Goal: Answer question/provide support

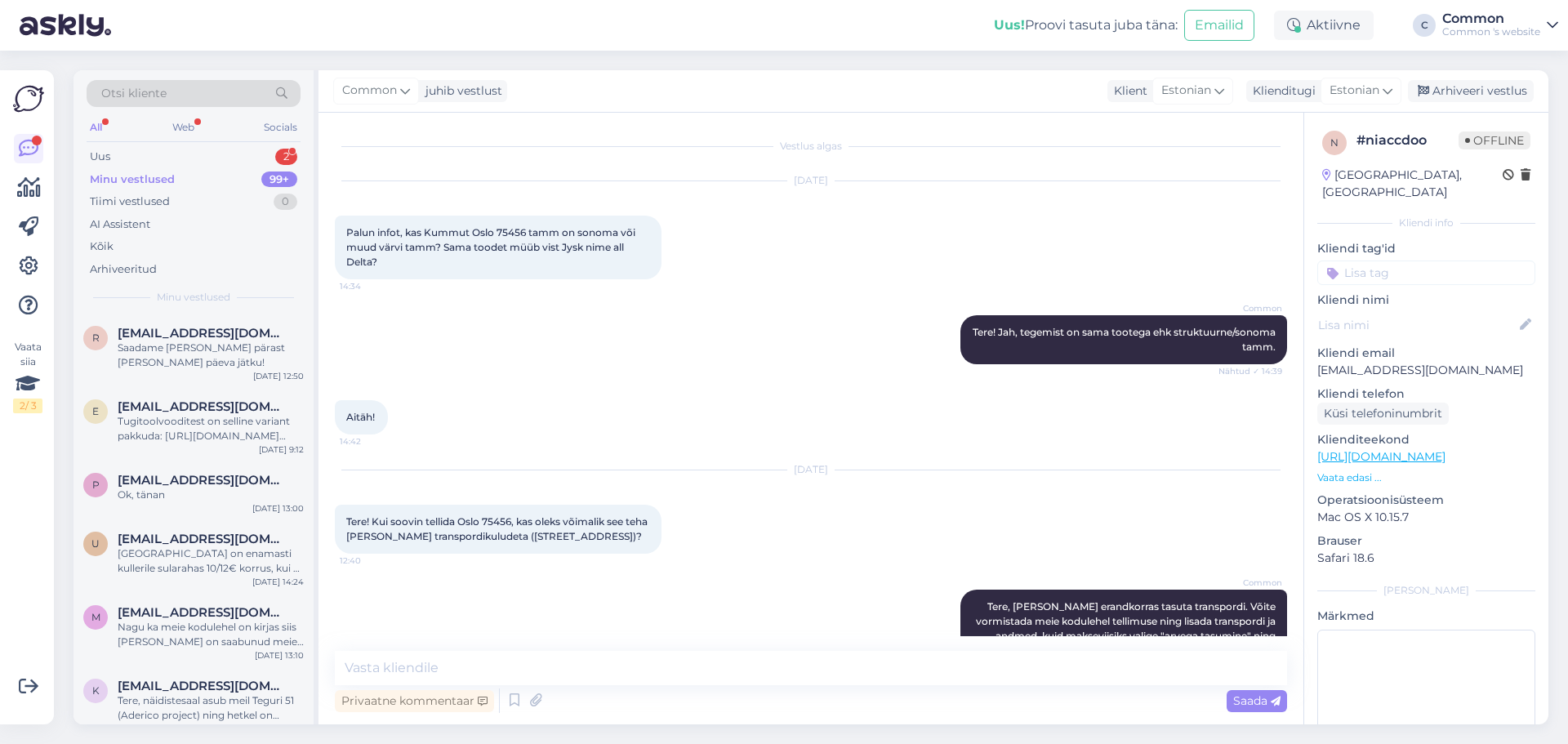
scroll to position [626, 0]
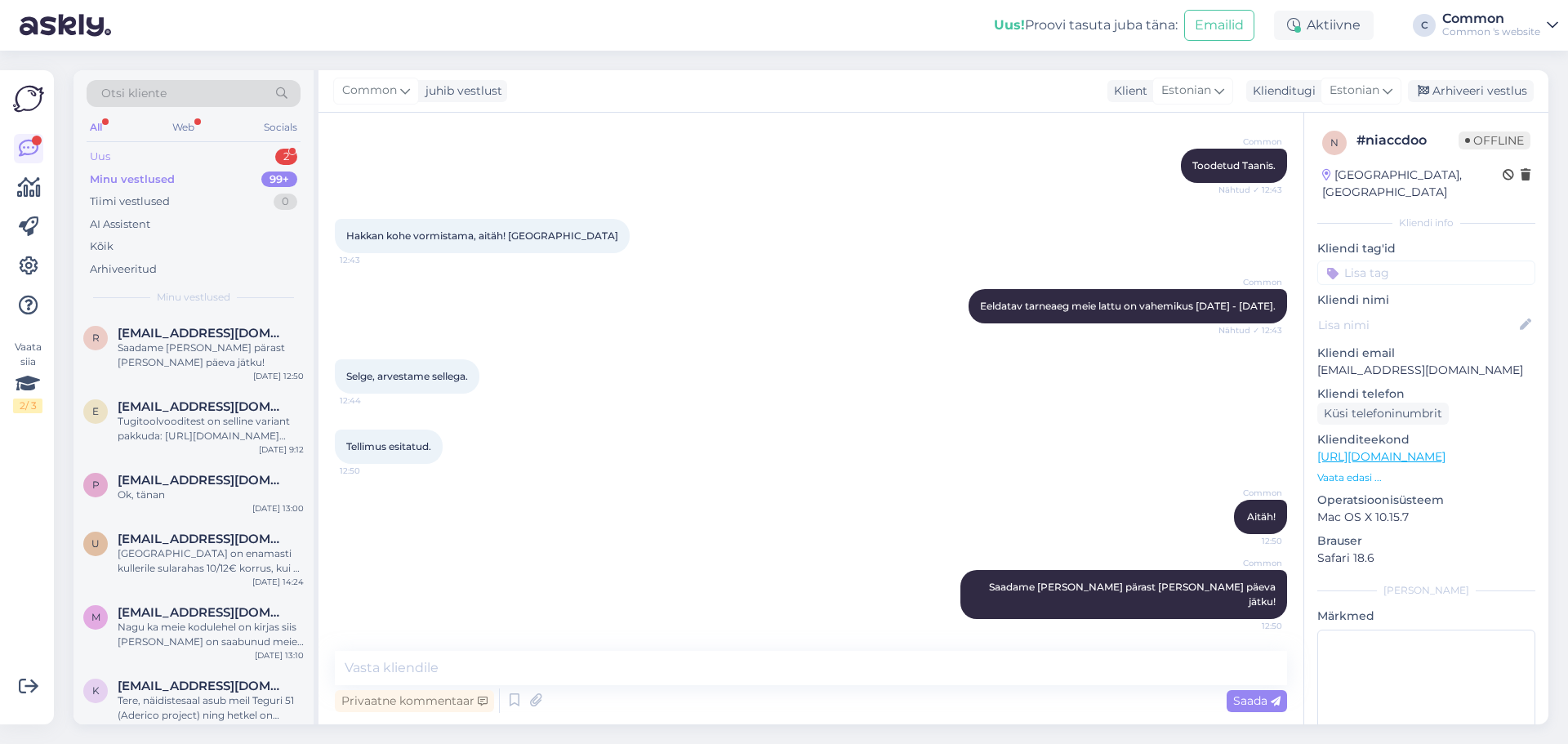
click at [178, 166] on div "Uus 2" at bounding box center [193, 157] width 214 height 23
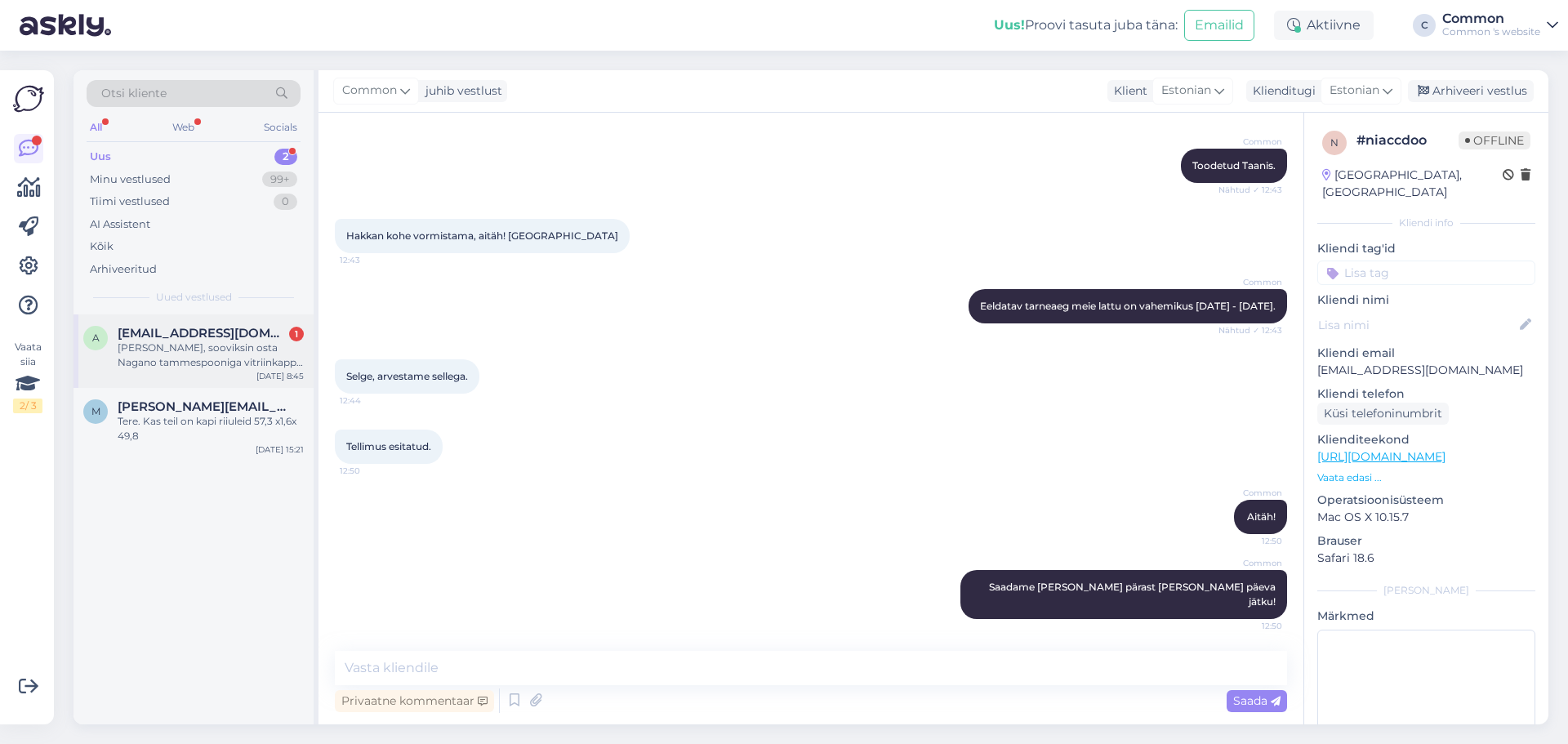
click at [198, 332] on span "[EMAIL_ADDRESS][DOMAIN_NAME]" at bounding box center [202, 333] width 170 height 15
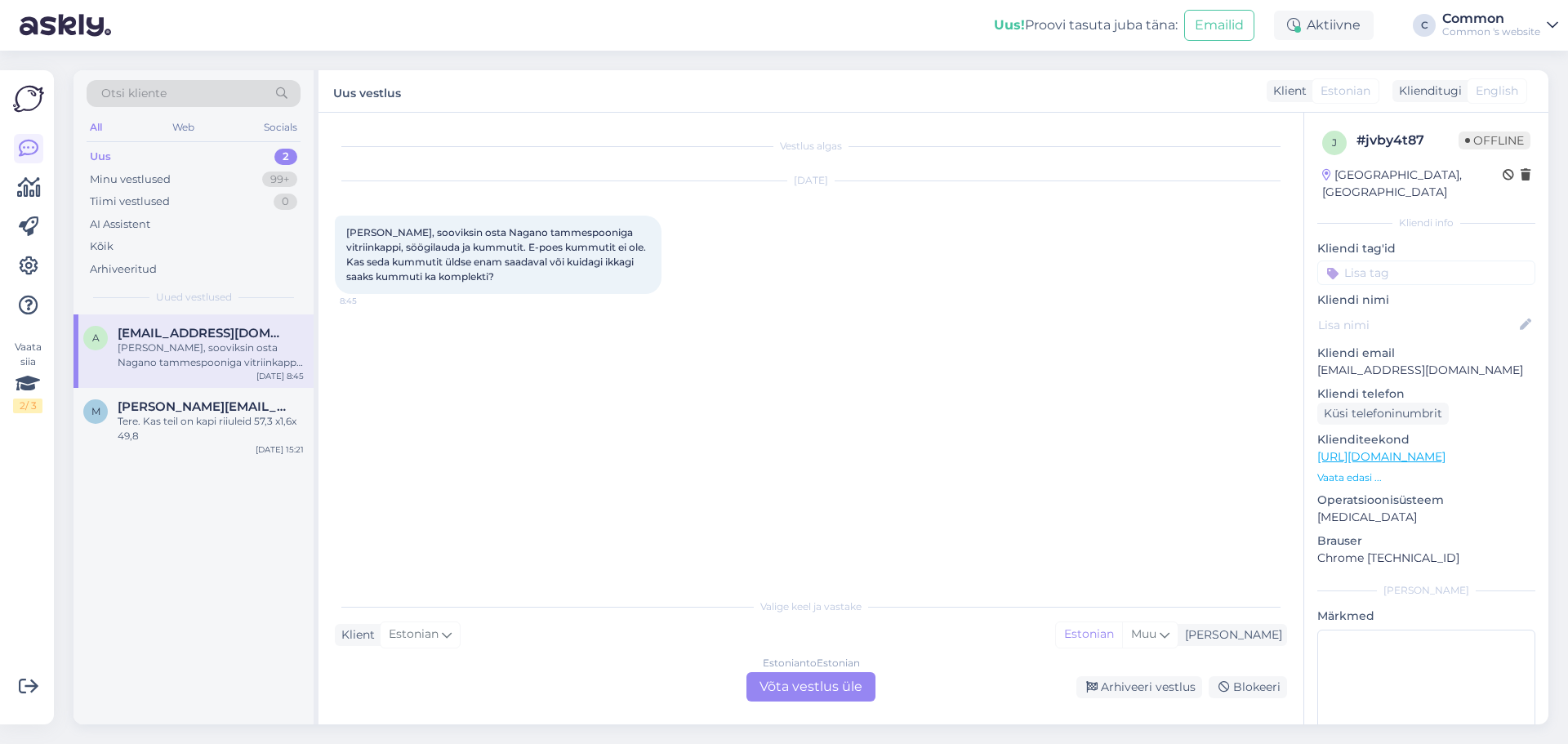
click at [844, 679] on div "Estonian to Estonian Võta vestlus üle" at bounding box center [811, 687] width 129 height 30
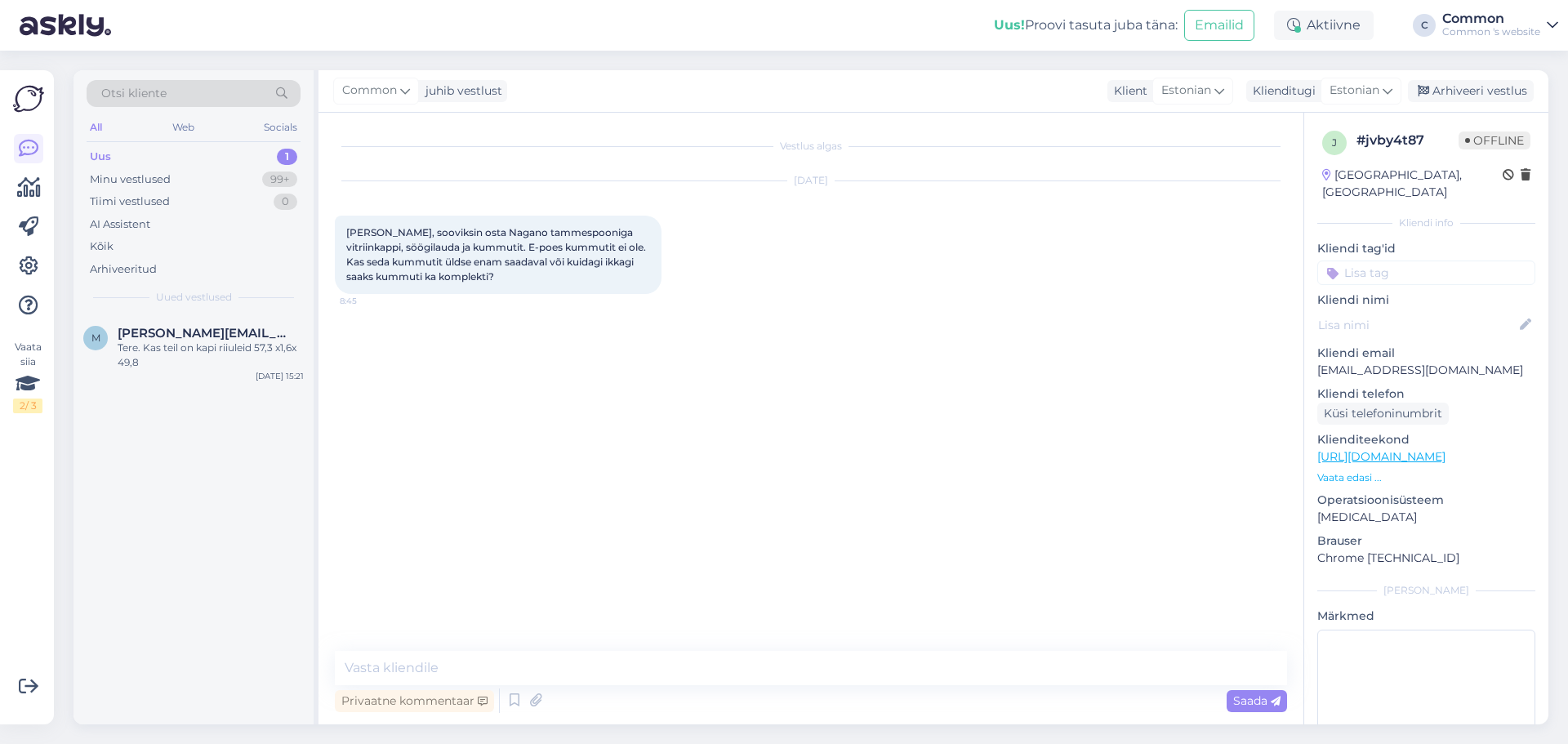
click at [1349, 470] on p "Vaata edasi ..." at bounding box center [1426, 477] width 218 height 15
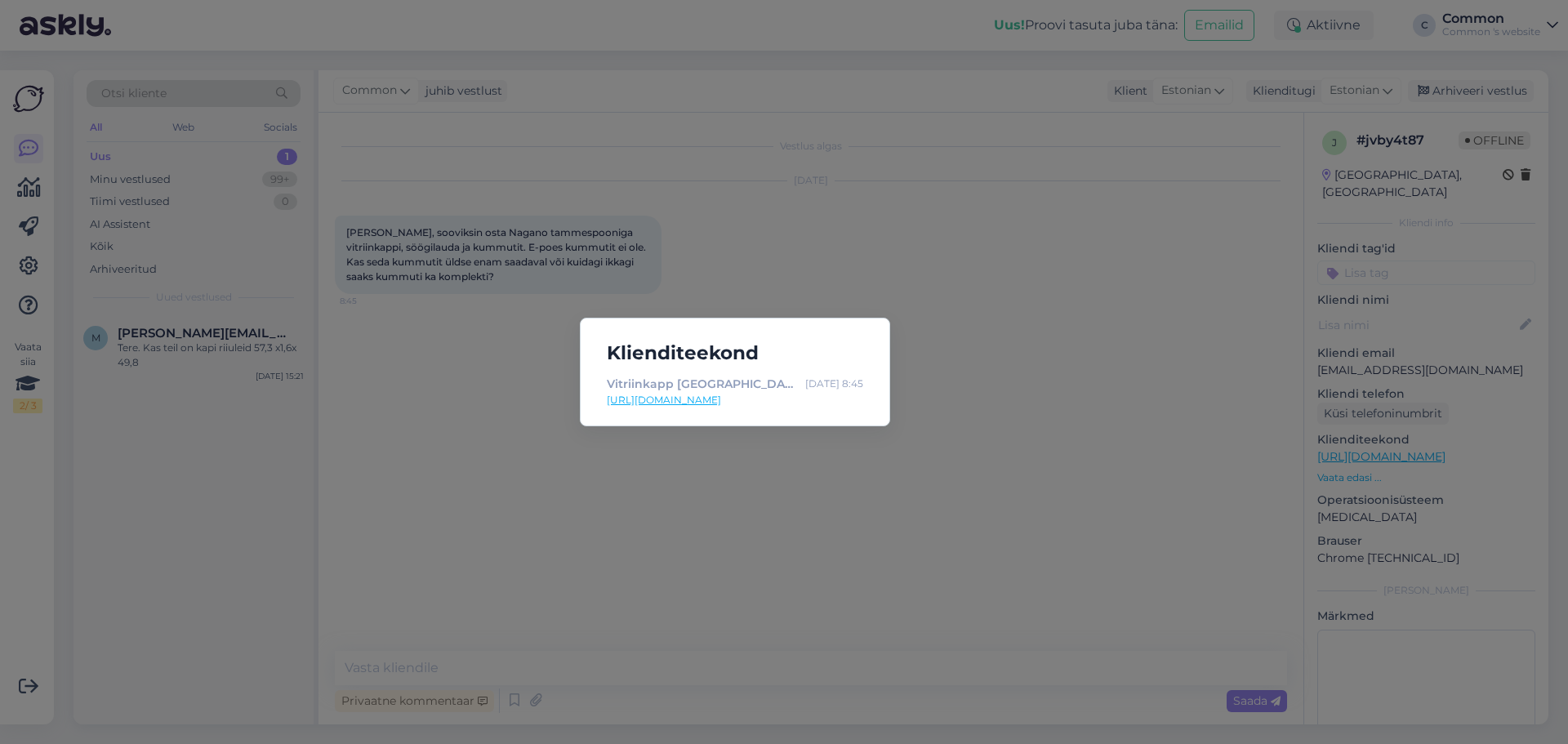
click at [1187, 413] on div "Klienditeekond Vitriinkapp [GEOGRAPHIC_DATA] 20495 [DATE] 8:45 [URL][DOMAIN_NAM…" at bounding box center [784, 372] width 1568 height 744
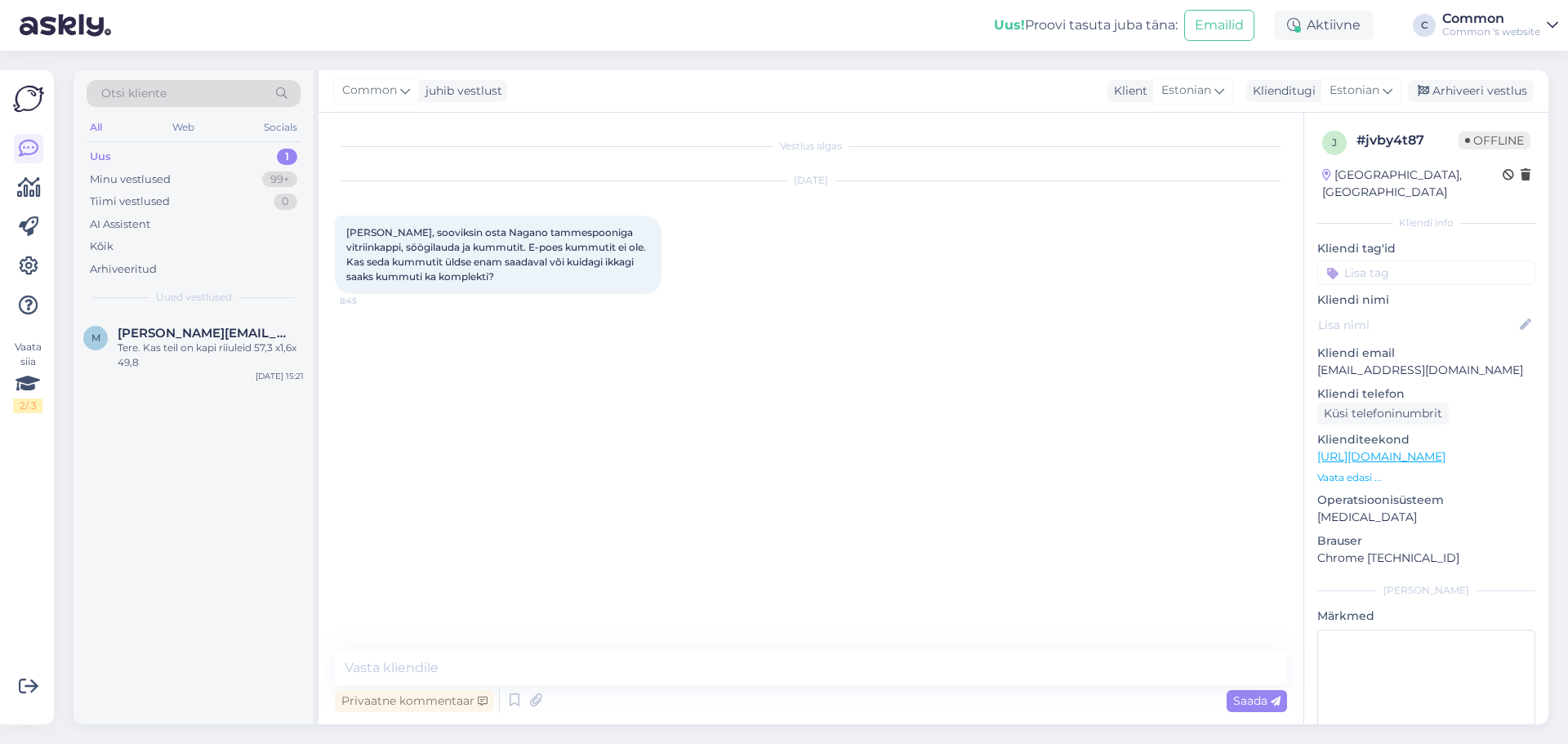
click at [1362, 470] on p "Vaata edasi ..." at bounding box center [1426, 477] width 218 height 15
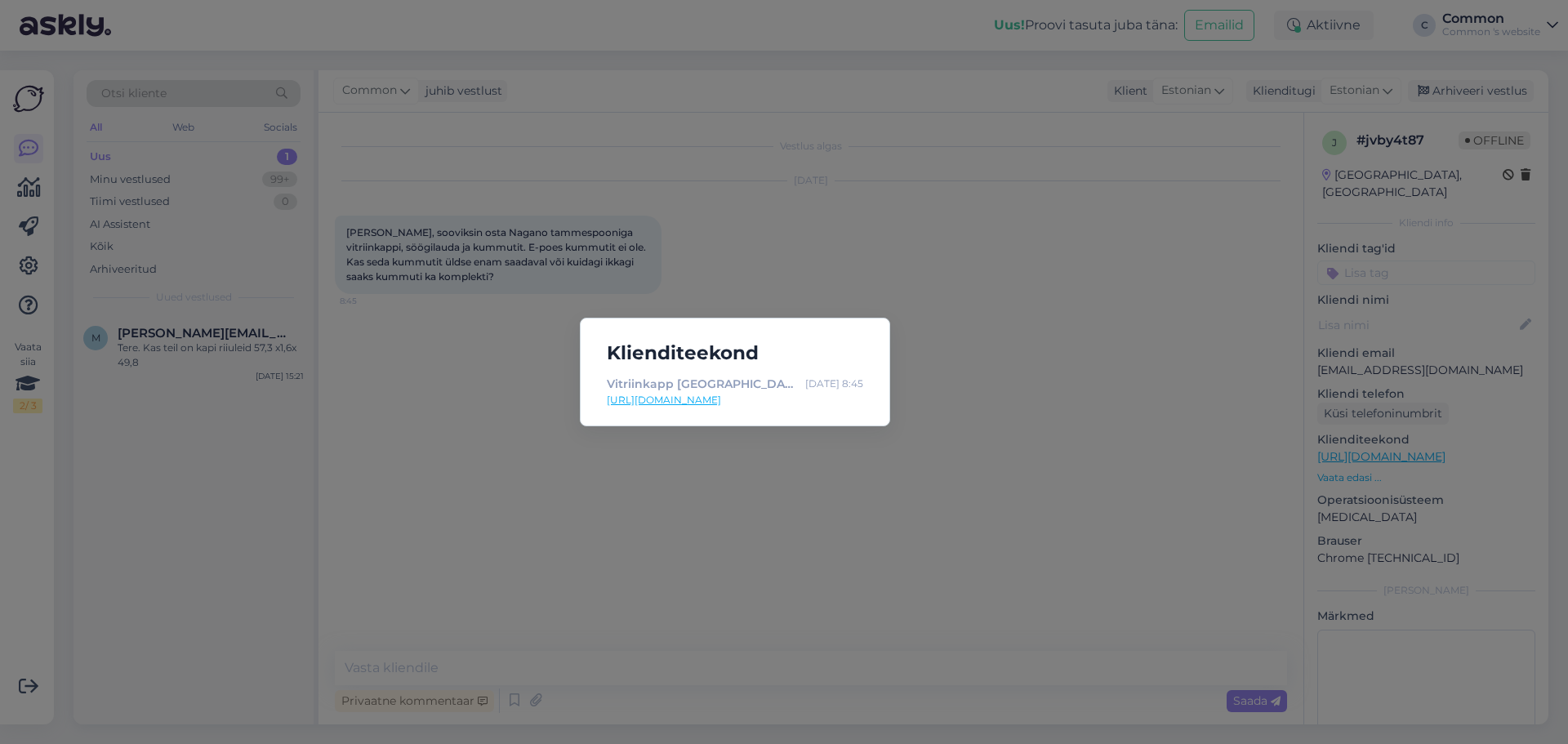
click at [818, 401] on link "[URL][DOMAIN_NAME]" at bounding box center [735, 400] width 257 height 15
click at [958, 212] on div "Klienditeekond Vitriinkapp [GEOGRAPHIC_DATA] 20495 [DATE] 8:45 [URL][DOMAIN_NAM…" at bounding box center [784, 372] width 1568 height 744
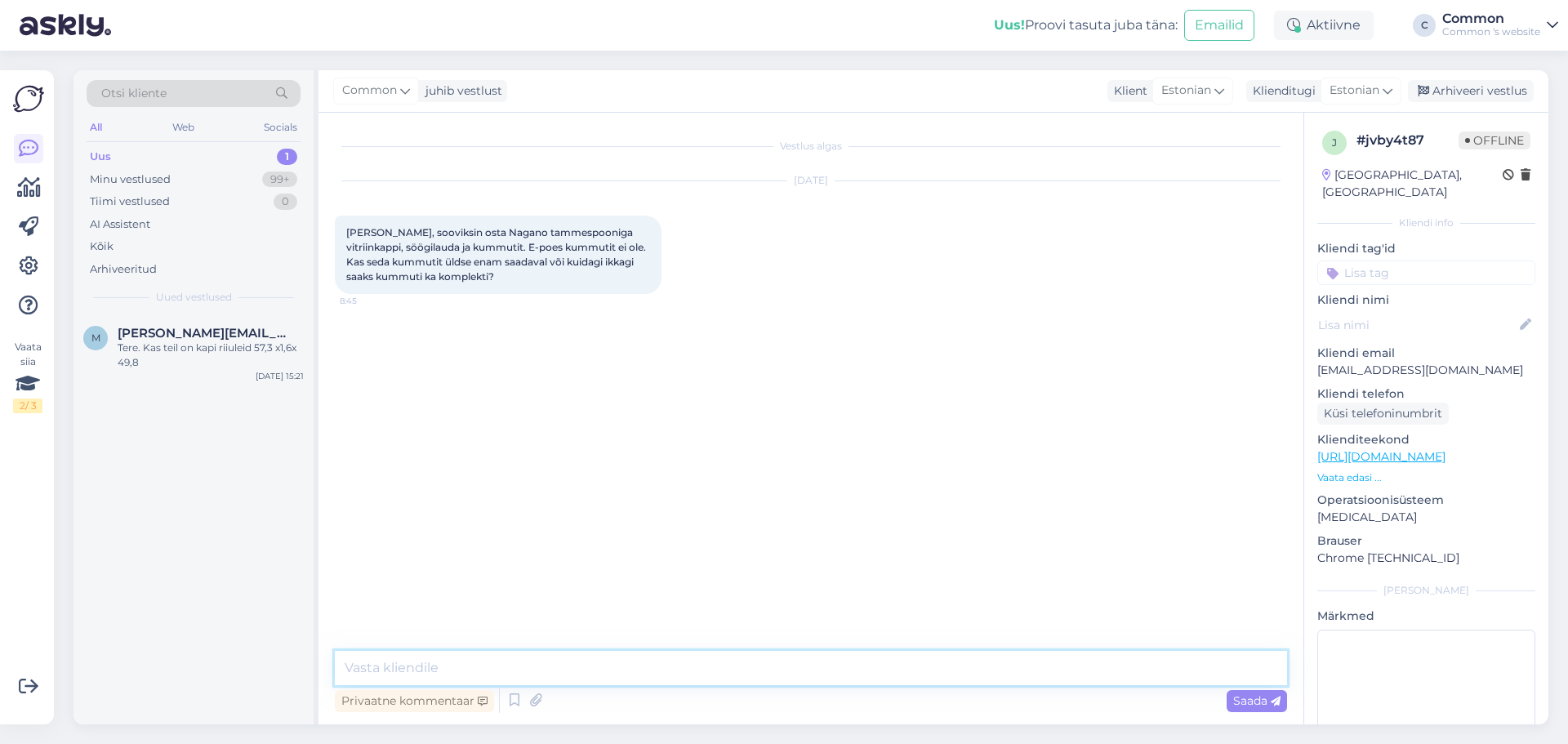
click at [683, 683] on textarea at bounding box center [811, 668] width 952 height 34
paste textarea "[URL][DOMAIN_NAME]"
type textarea "Tere, Nagano sarjast on e-poes kõik tooted üleval, mida saab tellida: [URL][DOM…"
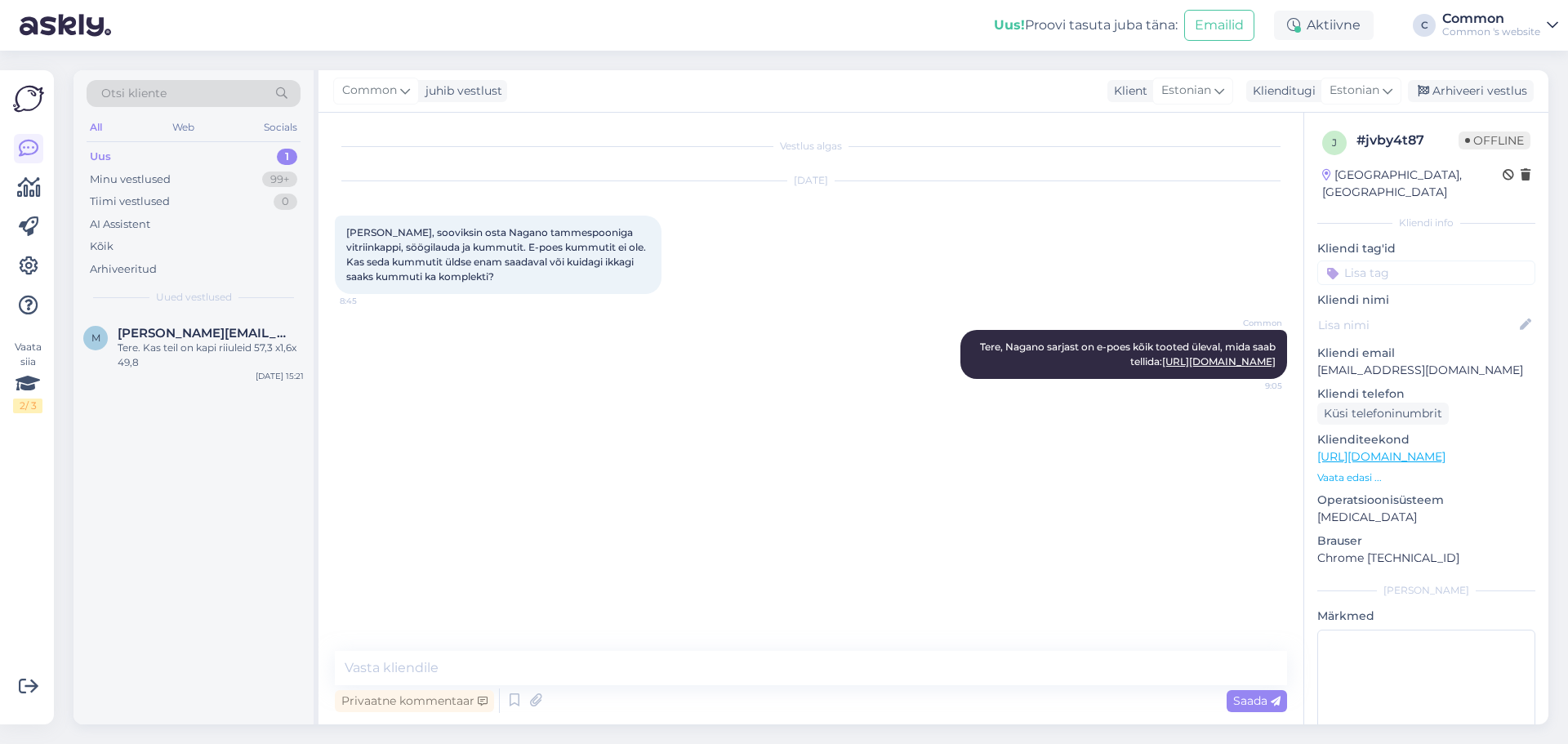
click at [1334, 362] on p "[EMAIL_ADDRESS][DOMAIN_NAME]" at bounding box center [1426, 371] width 218 height 17
drag, startPoint x: 1334, startPoint y: 355, endPoint x: 1435, endPoint y: 354, distance: 101.0
click at [1435, 362] on p "[EMAIL_ADDRESS][DOMAIN_NAME]" at bounding box center [1426, 371] width 218 height 17
copy p "[EMAIL_ADDRESS][DOMAIN_NAME]"
